Goal: Complete application form

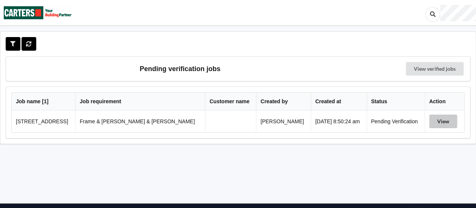
click at [440, 122] on button "View" at bounding box center [444, 121] width 28 height 14
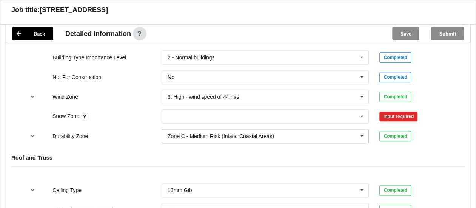
scroll to position [378, 0]
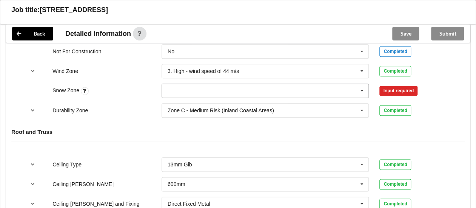
click at [362, 84] on icon at bounding box center [362, 91] width 11 height 14
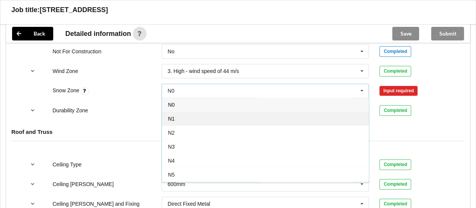
click at [198, 111] on div "N1" at bounding box center [265, 118] width 207 height 14
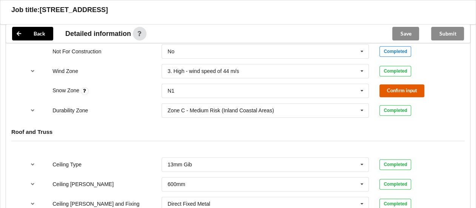
click at [393, 84] on button "Confirm input" at bounding box center [402, 90] width 45 height 12
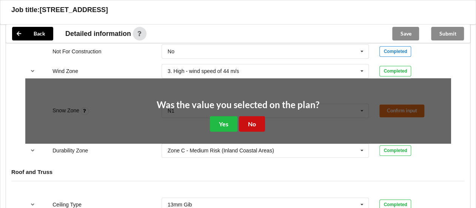
click at [252, 119] on button "No" at bounding box center [252, 123] width 26 height 15
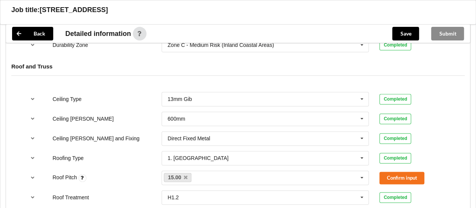
scroll to position [453, 0]
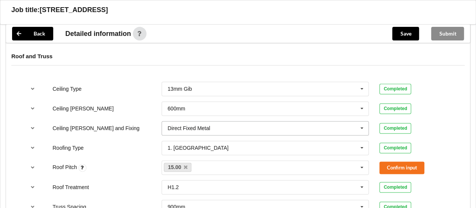
click at [362, 121] on icon at bounding box center [362, 128] width 11 height 14
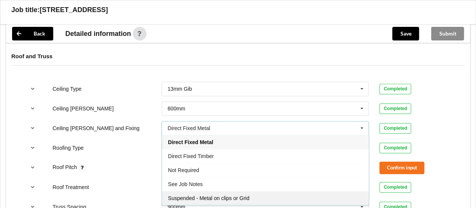
click at [220, 195] on span "Suspended - Metal on clips or Grid" at bounding box center [209, 198] width 82 height 6
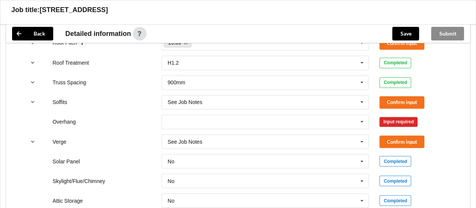
scroll to position [567, 0]
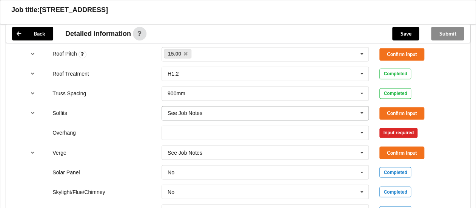
click at [362, 106] on icon at bounding box center [362, 113] width 11 height 14
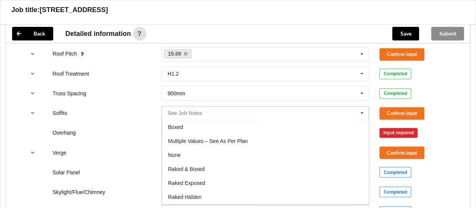
scroll to position [12, 0]
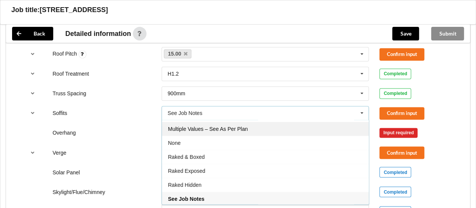
click at [247, 126] on span "Multiple Values – See As Per Plan" at bounding box center [208, 129] width 80 height 6
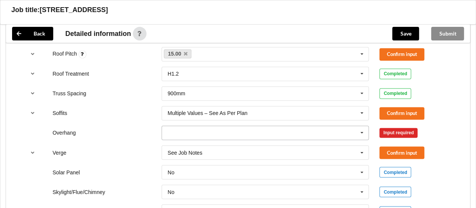
click at [360, 126] on icon at bounding box center [362, 133] width 11 height 14
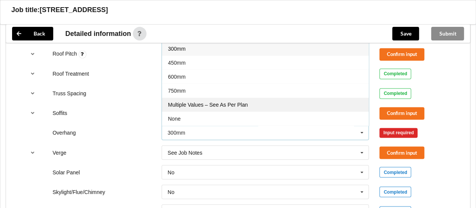
click at [243, 97] on div "Multiple Values – See As Per Plan" at bounding box center [265, 104] width 207 height 14
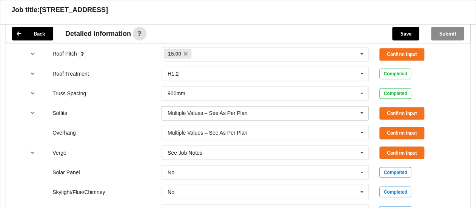
click at [363, 106] on icon at bounding box center [362, 113] width 11 height 14
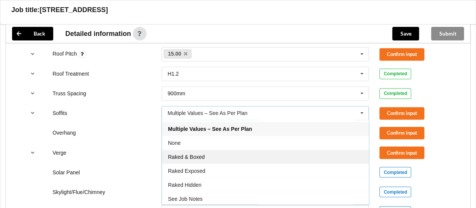
click at [208, 150] on div "Raked & Boxed" at bounding box center [265, 157] width 207 height 14
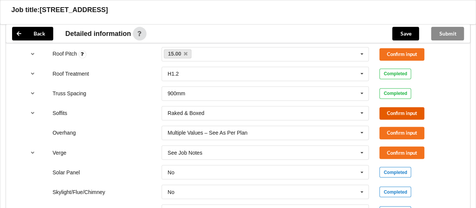
click at [391, 107] on button "Confirm input" at bounding box center [402, 113] width 45 height 12
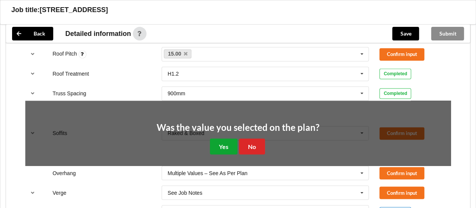
click at [228, 138] on button "Yes" at bounding box center [224, 145] width 28 height 15
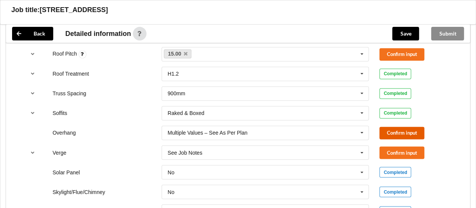
click at [391, 127] on button "Confirm input" at bounding box center [402, 133] width 45 height 12
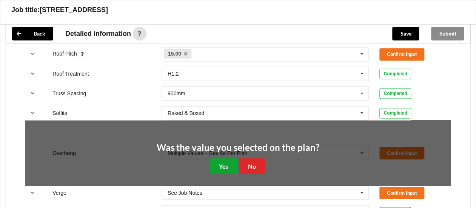
click at [223, 158] on button "Yes" at bounding box center [224, 165] width 28 height 15
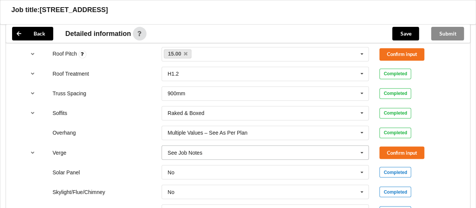
click at [361, 145] on icon at bounding box center [362, 152] width 11 height 14
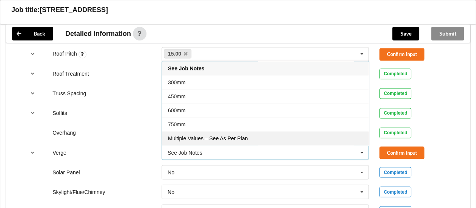
click at [241, 135] on span "Multiple Values – See As Per Plan" at bounding box center [208, 138] width 80 height 6
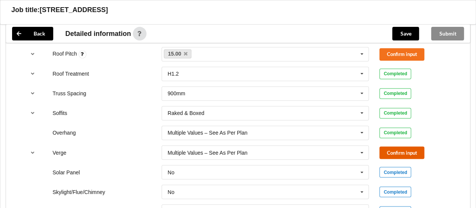
click at [398, 146] on button "Confirm input" at bounding box center [402, 152] width 45 height 12
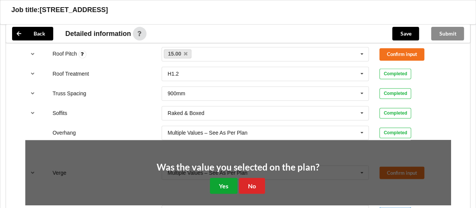
click at [222, 178] on button "Yes" at bounding box center [224, 185] width 28 height 15
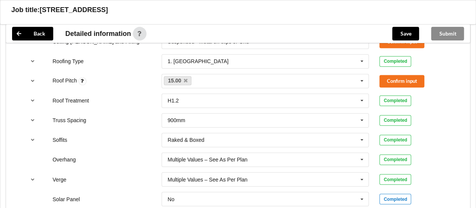
scroll to position [529, 0]
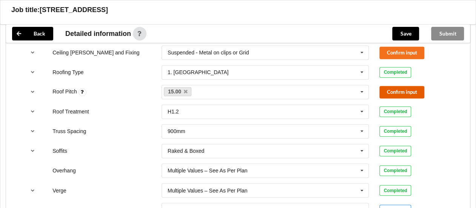
click at [394, 86] on button "Confirm input" at bounding box center [402, 92] width 45 height 12
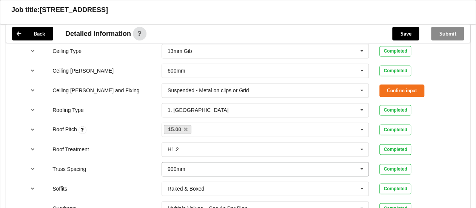
scroll to position [453, 0]
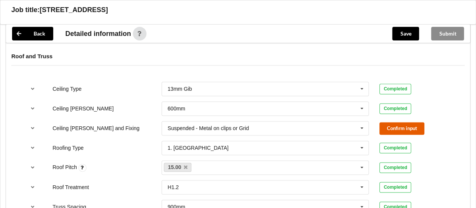
click at [393, 122] on button "Confirm input" at bounding box center [402, 128] width 45 height 12
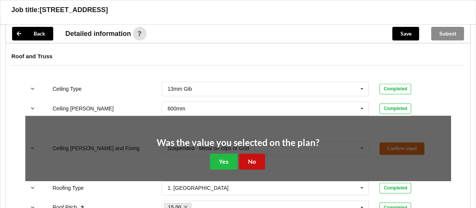
click at [251, 153] on button "No" at bounding box center [252, 160] width 26 height 15
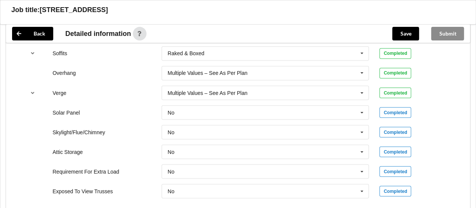
scroll to position [642, 0]
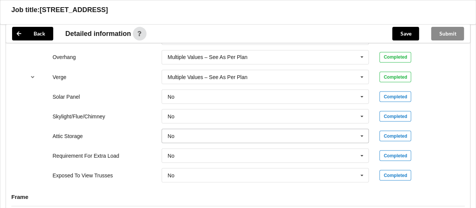
click at [362, 129] on icon at bounding box center [362, 136] width 11 height 14
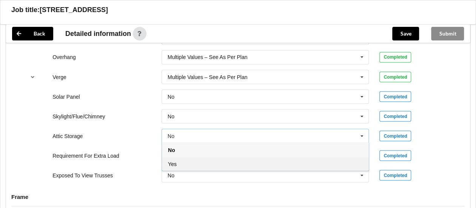
click at [177, 156] on div "Yes" at bounding box center [265, 163] width 207 height 14
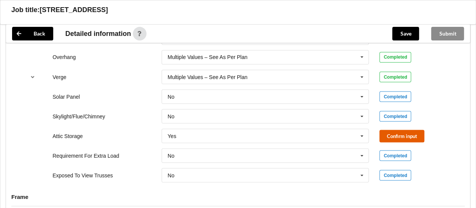
click at [392, 130] on button "Confirm input" at bounding box center [402, 136] width 45 height 12
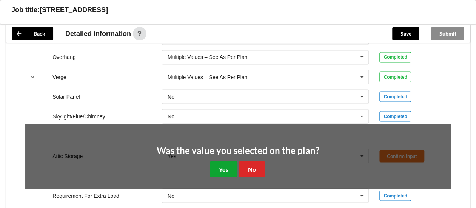
click at [227, 161] on button "Yes" at bounding box center [224, 168] width 28 height 15
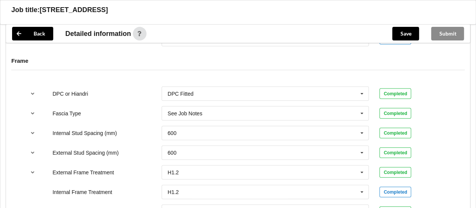
scroll to position [793, 0]
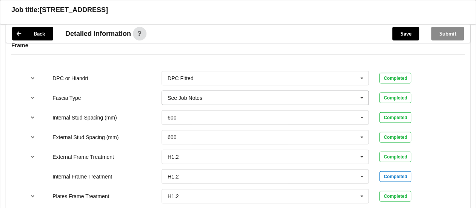
click at [362, 91] on icon at bounding box center [362, 98] width 11 height 14
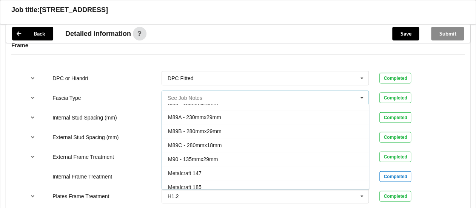
scroll to position [55, 0]
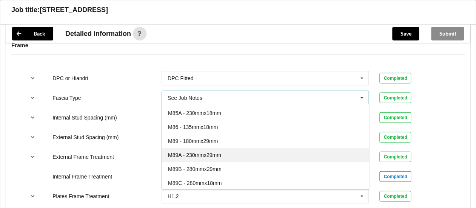
click at [194, 152] on span "M89A - 230mmx29mm" at bounding box center [194, 155] width 53 height 6
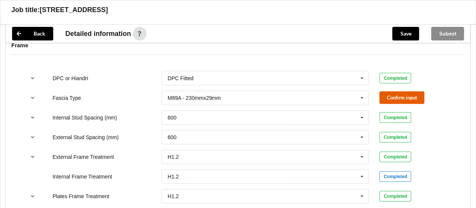
click at [403, 91] on button "Confirm input" at bounding box center [402, 97] width 45 height 12
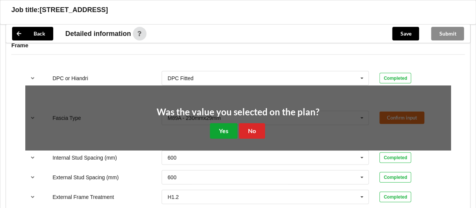
click at [218, 123] on button "Yes" at bounding box center [224, 130] width 28 height 15
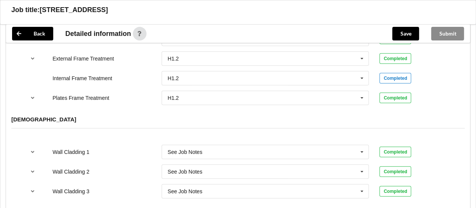
scroll to position [907, 0]
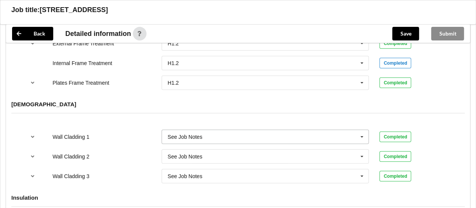
click at [363, 130] on icon at bounding box center [362, 137] width 11 height 14
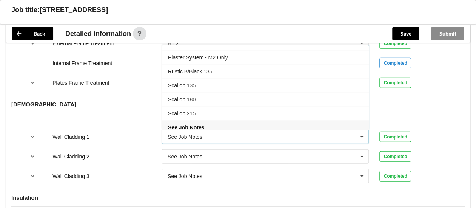
click at [145, 189] on div "Insulation" at bounding box center [238, 203] width 464 height 29
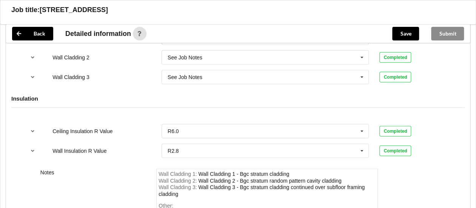
scroll to position [1020, 0]
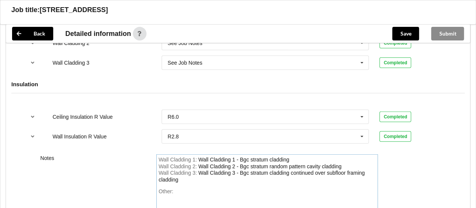
click at [178, 170] on div "Wall Cladding 3 : Wall Cladding 3 - Bgc stratum cladding continued over subfloo…" at bounding box center [267, 176] width 217 height 13
click at [159, 175] on div "Wall Cladding 3 - Bgc stratum cladding continued over subfloor framing cladding…" at bounding box center [262, 179] width 206 height 19
click at [198, 174] on div "Wall Cladding 3 : Wall Cladding 3 - Bgc stratum cladding continued over subfloo…" at bounding box center [267, 180] width 217 height 20
click at [202, 176] on div "Wall Cladding 3 : Wall Cladding 3 - Bgc stratum cladding continued over subfloo…" at bounding box center [267, 180] width 217 height 20
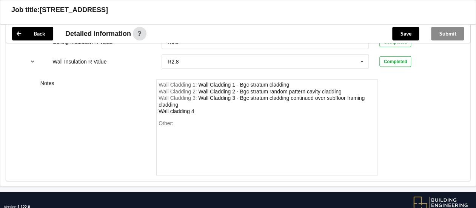
scroll to position [1106, 0]
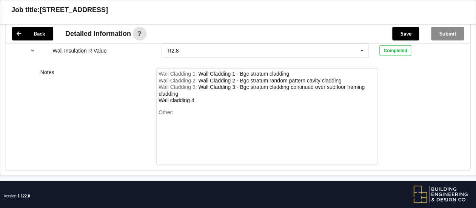
click at [199, 91] on div "Wall Cladding 3 : Wall Cladding 3 - Bgc stratum cladding continued over subfloo…" at bounding box center [267, 94] width 217 height 20
click at [198, 90] on div "Wall Cladding 3 : Wall Cladding 3 - Bgc stratum cladding continued over subfloo…" at bounding box center [267, 94] width 217 height 20
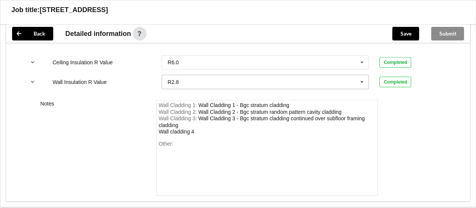
scroll to position [1030, 0]
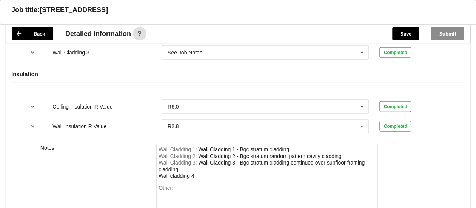
click at [196, 165] on div "Wall Cladding 3 : Wall Cladding 3 - Bgc stratum cladding continued over subfloo…" at bounding box center [267, 169] width 217 height 20
click at [212, 119] on input "text" at bounding box center [265, 126] width 207 height 14
click at [198, 165] on div "Wall Cladding 3 : Wall Cladding 3 - Bgc stratum cladding continued over subfloo…" at bounding box center [267, 169] width 217 height 20
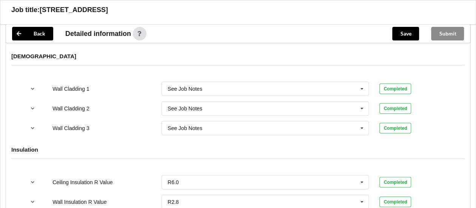
scroll to position [1068, 0]
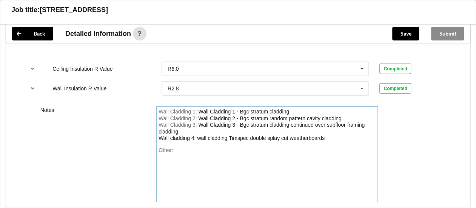
click at [176, 147] on div "Other:" at bounding box center [267, 173] width 217 height 53
click at [266, 147] on div "hard wood decking to be priced as garrapa" at bounding box center [225, 150] width 100 height 6
click at [281, 147] on div "Other: hard wood decking to be priced as garapa" at bounding box center [267, 173] width 217 height 53
click at [408, 34] on button "Save" at bounding box center [405, 34] width 27 height 14
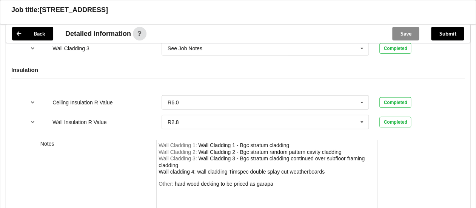
scroll to position [955, 0]
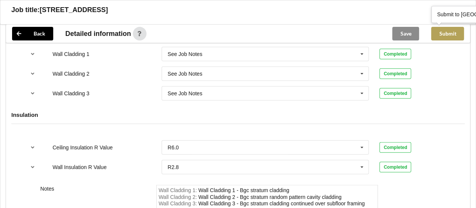
click at [443, 37] on button "Submit" at bounding box center [447, 34] width 33 height 14
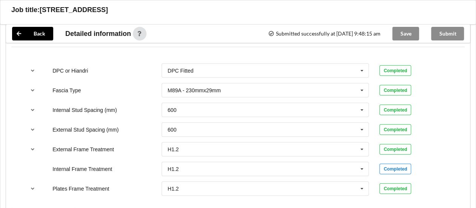
scroll to position [766, 0]
